Goal: Information Seeking & Learning: Learn about a topic

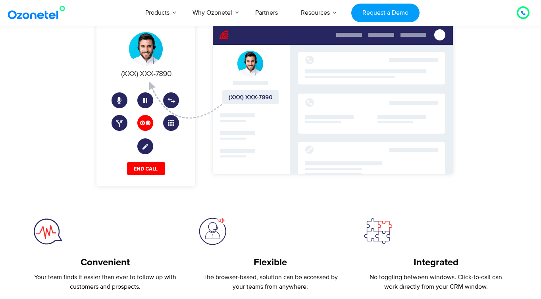
scroll to position [354, 0]
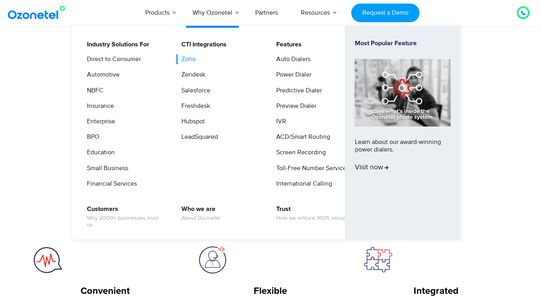
click at [188, 58] on link "Zoho" at bounding box center [186, 59] width 21 height 10
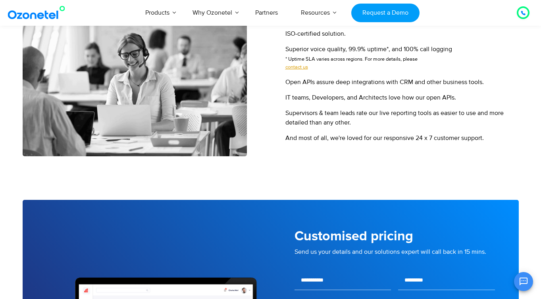
scroll to position [1145, 0]
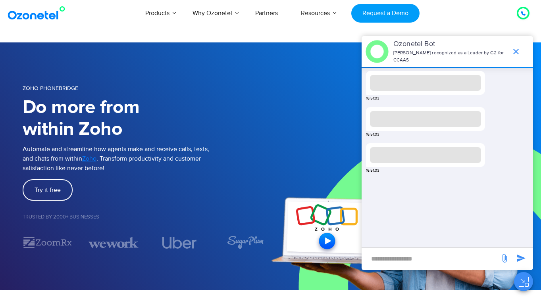
click at [279, 92] on img at bounding box center [406, 166] width 271 height 248
